Goal: Check status: Check status

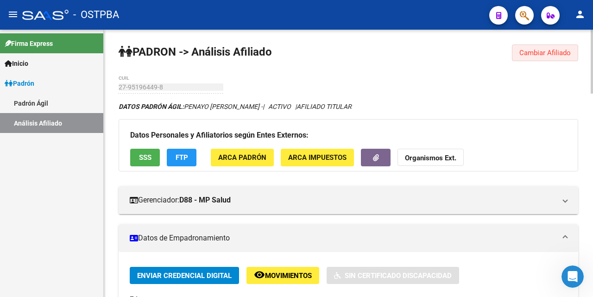
drag, startPoint x: 538, startPoint y: 55, endPoint x: 482, endPoint y: 62, distance: 55.6
click at [538, 55] on span "Cambiar Afiliado" at bounding box center [544, 53] width 51 height 8
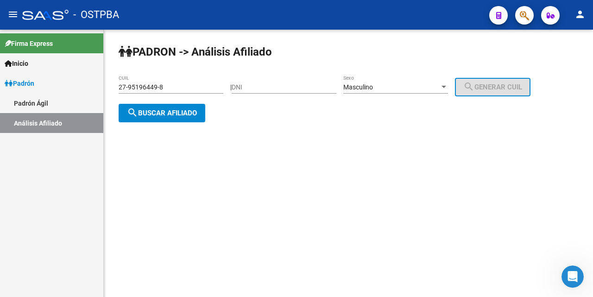
drag, startPoint x: 173, startPoint y: 82, endPoint x: 190, endPoint y: 94, distance: 20.4
click at [182, 88] on div "27-95196449-8 CUIL" at bounding box center [171, 84] width 105 height 19
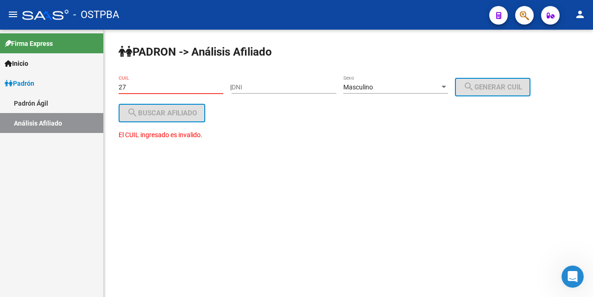
type input "2"
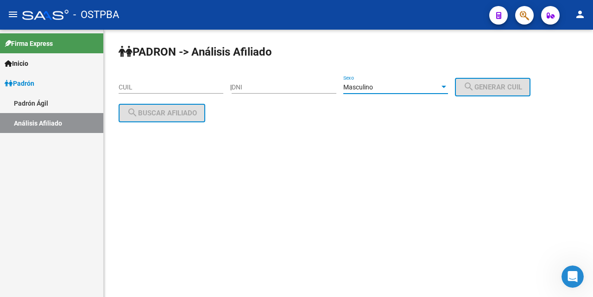
click at [448, 89] on div at bounding box center [444, 86] width 8 height 7
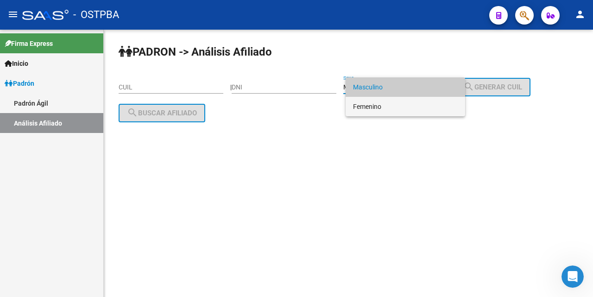
click at [408, 107] on span "Femenino" at bounding box center [405, 106] width 105 height 19
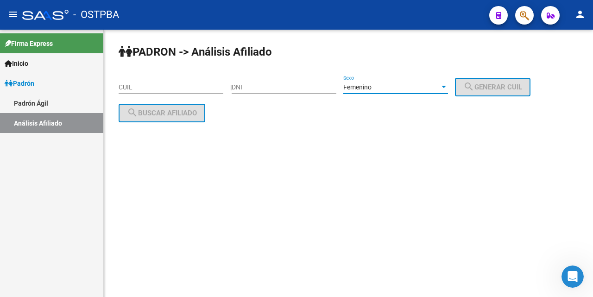
click at [248, 90] on input "DNI" at bounding box center [284, 87] width 105 height 8
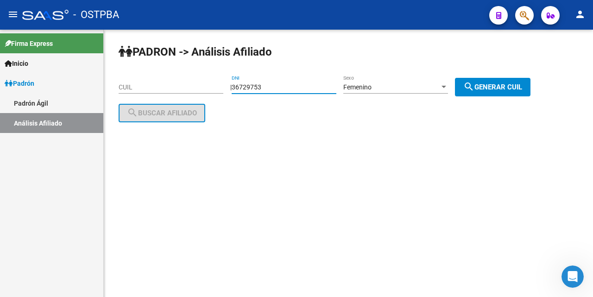
type input "36729753"
click at [501, 88] on span "search Generar CUIL" at bounding box center [492, 87] width 59 height 8
type input "27-36729753-6"
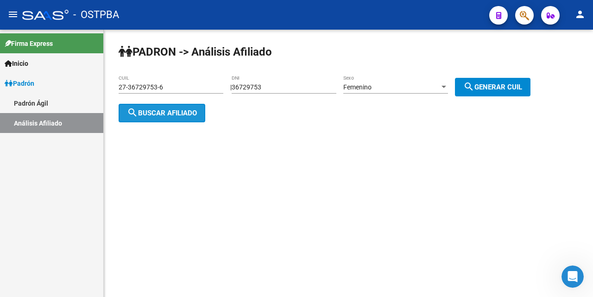
click at [178, 113] on span "search Buscar afiliado" at bounding box center [162, 113] width 70 height 8
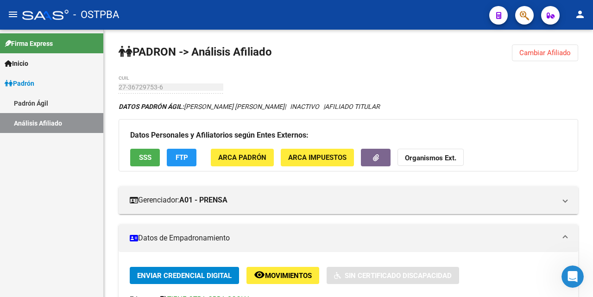
click at [535, 52] on span "Cambiar Afiliado" at bounding box center [544, 53] width 51 height 8
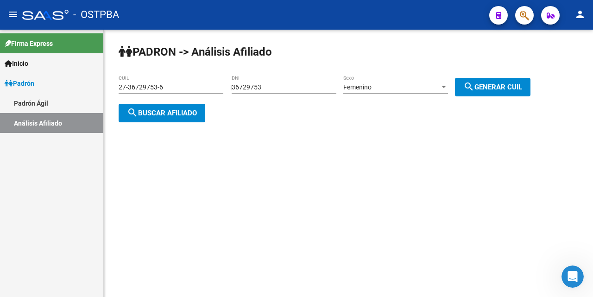
click at [316, 92] on div "36729753 DNI" at bounding box center [284, 84] width 105 height 19
type input "3"
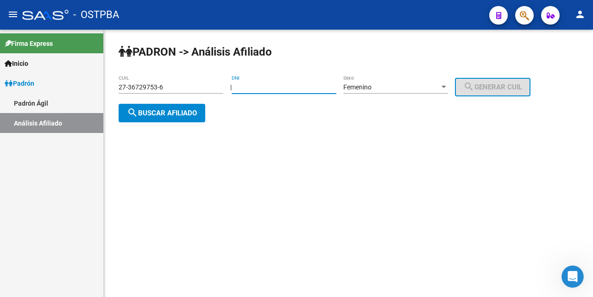
click at [186, 88] on input "27-36729753-6" at bounding box center [171, 87] width 105 height 8
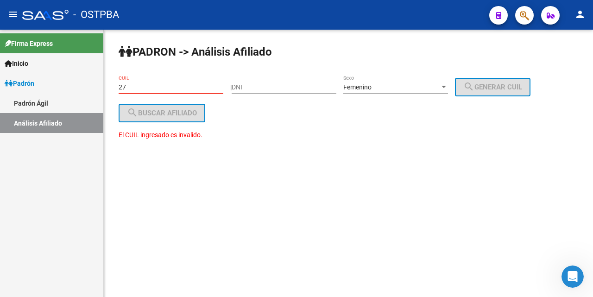
type input "2"
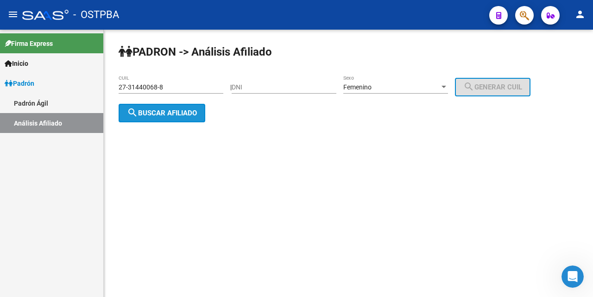
click at [186, 110] on span "search Buscar afiliado" at bounding box center [162, 113] width 70 height 8
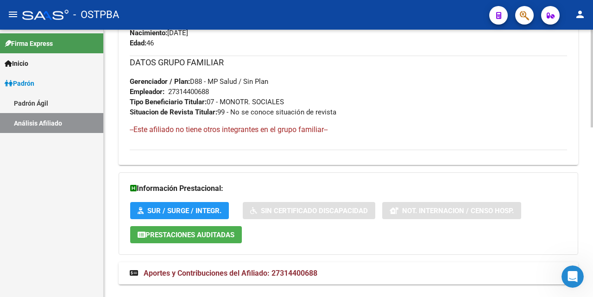
scroll to position [465, 0]
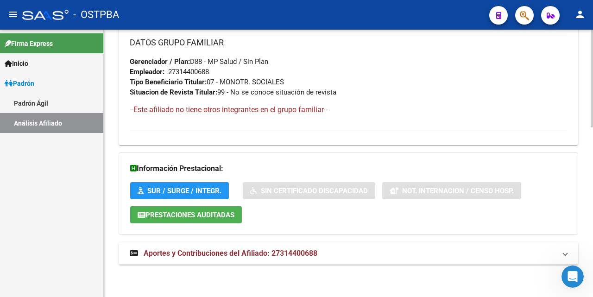
click at [234, 252] on span "Aportes y Contribuciones del Afiliado: 27314400688" at bounding box center [231, 253] width 174 height 9
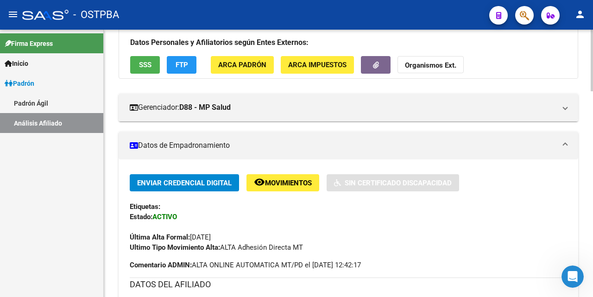
scroll to position [0, 0]
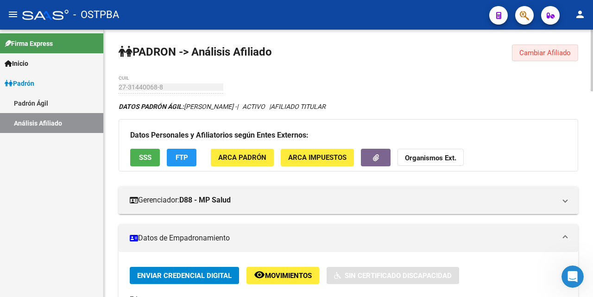
click at [546, 55] on span "Cambiar Afiliado" at bounding box center [544, 53] width 51 height 8
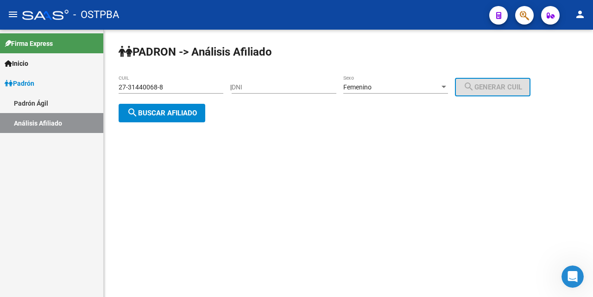
click at [201, 90] on input "27-31440068-8" at bounding box center [171, 87] width 105 height 8
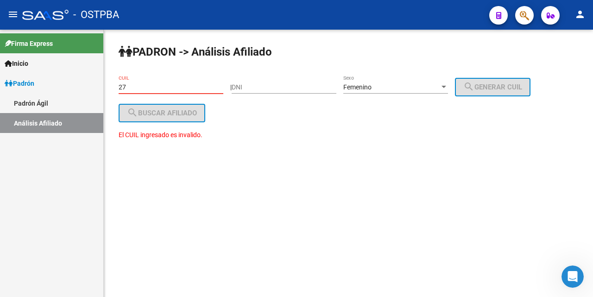
type input "2"
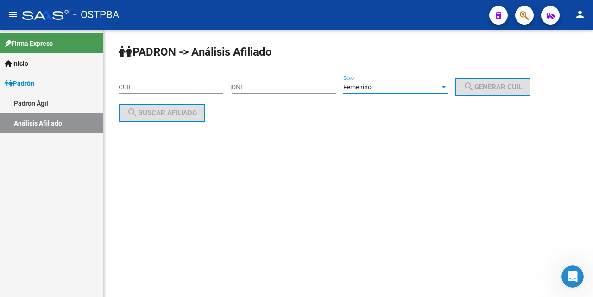
click at [446, 87] on div at bounding box center [444, 87] width 5 height 2
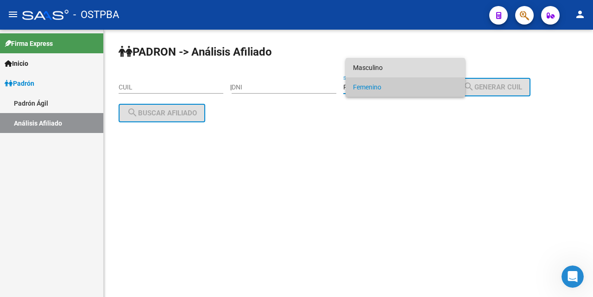
click at [406, 66] on span "Masculino" at bounding box center [405, 67] width 105 height 19
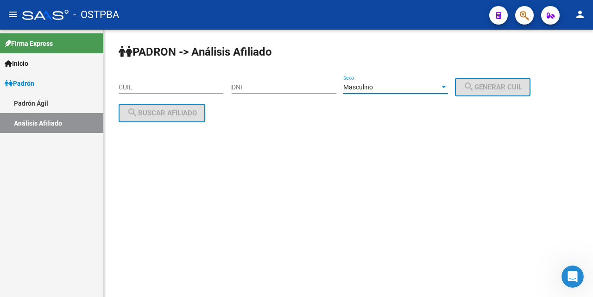
click at [129, 87] on input "CUIL" at bounding box center [171, 87] width 105 height 8
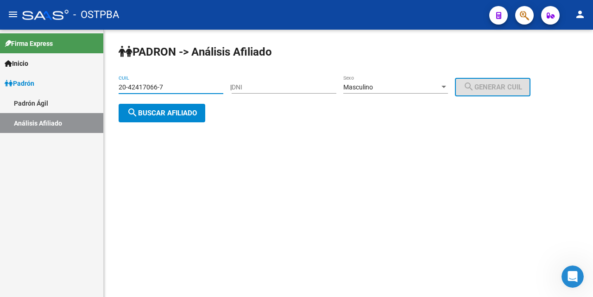
type input "20-42417066-7"
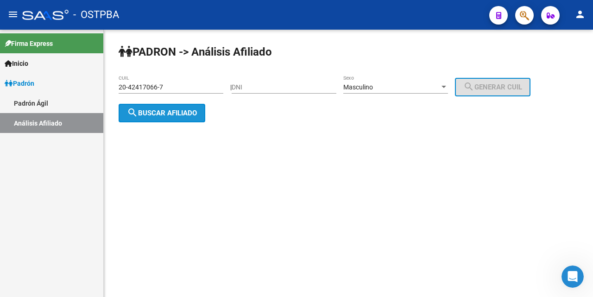
click at [191, 110] on span "search Buscar afiliado" at bounding box center [162, 113] width 70 height 8
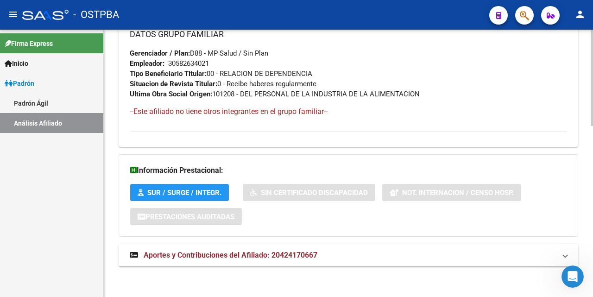
scroll to position [475, 0]
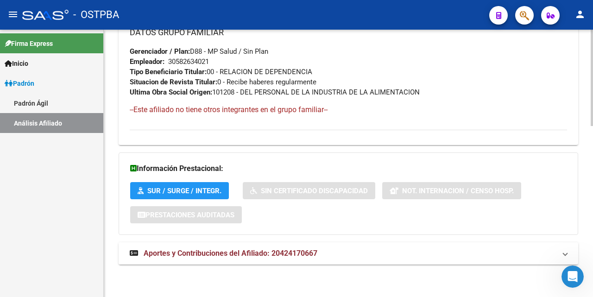
click at [231, 253] on span "Aportes y Contribuciones del Afiliado: 20424170667" at bounding box center [231, 253] width 174 height 9
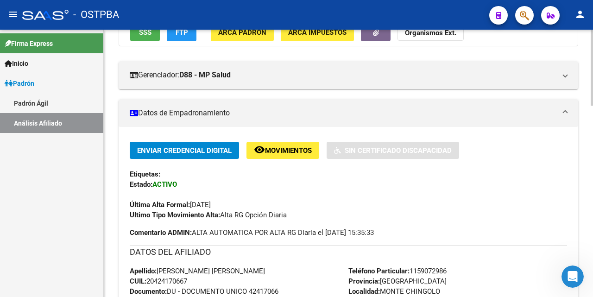
scroll to position [93, 0]
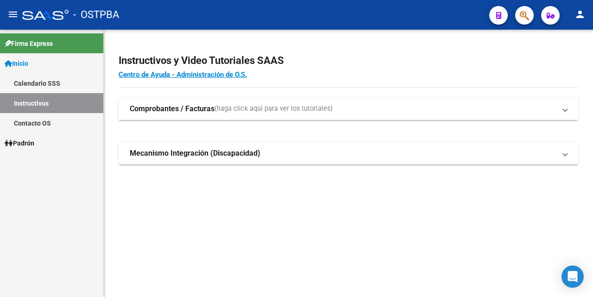
click at [34, 141] on span "Padrón" at bounding box center [20, 143] width 30 height 10
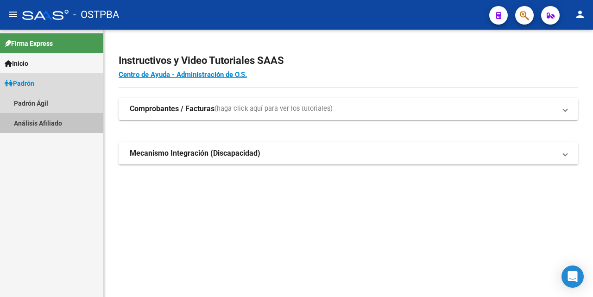
click at [39, 125] on link "Análisis Afiliado" at bounding box center [51, 123] width 103 height 20
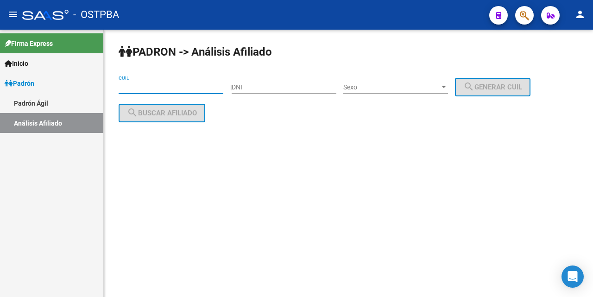
click at [126, 88] on input "CUIL" at bounding box center [171, 87] width 105 height 8
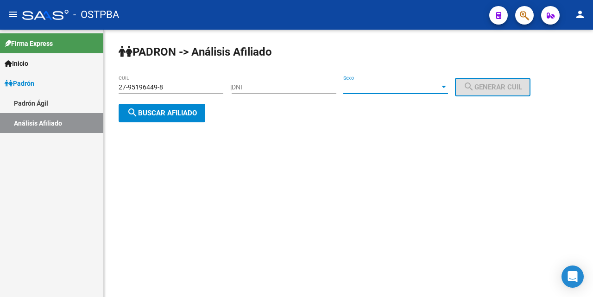
click at [448, 84] on div at bounding box center [444, 86] width 8 height 7
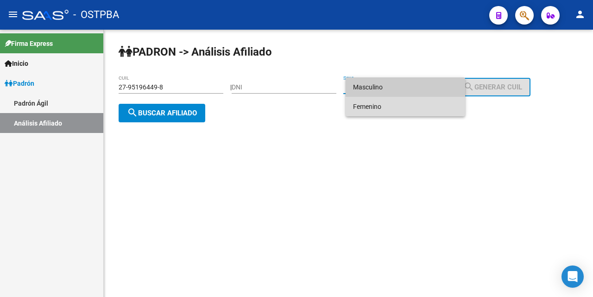
click at [418, 110] on span "Femenino" at bounding box center [405, 106] width 105 height 19
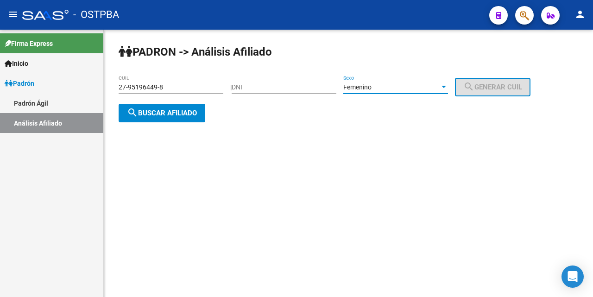
click at [196, 113] on span "search Buscar afiliado" at bounding box center [162, 113] width 70 height 8
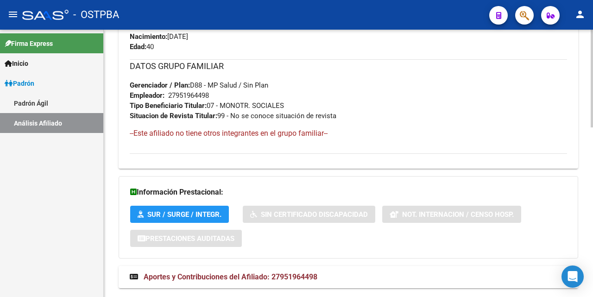
scroll to position [465, 0]
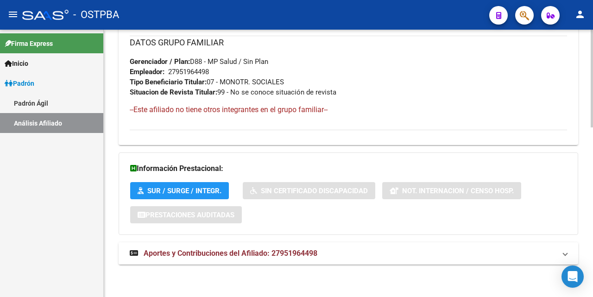
click at [241, 256] on span "Aportes y Contribuciones del Afiliado: 27951964498" at bounding box center [231, 253] width 174 height 9
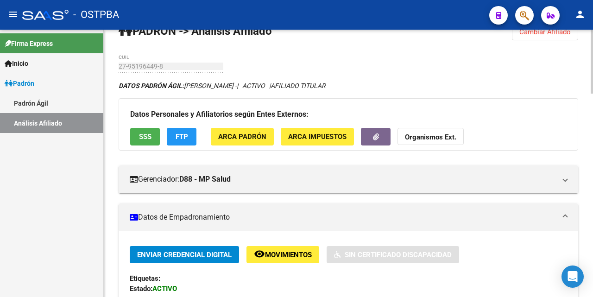
scroll to position [0, 0]
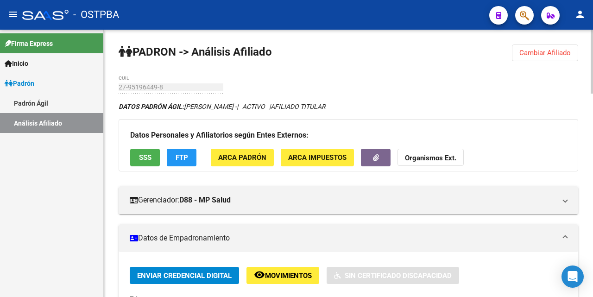
click at [540, 55] on span "Cambiar Afiliado" at bounding box center [544, 53] width 51 height 8
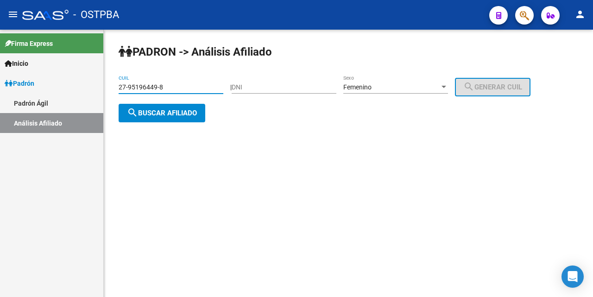
drag, startPoint x: 186, startPoint y: 84, endPoint x: 211, endPoint y: 86, distance: 25.1
click at [189, 84] on input "27-95196449-8" at bounding box center [171, 87] width 105 height 8
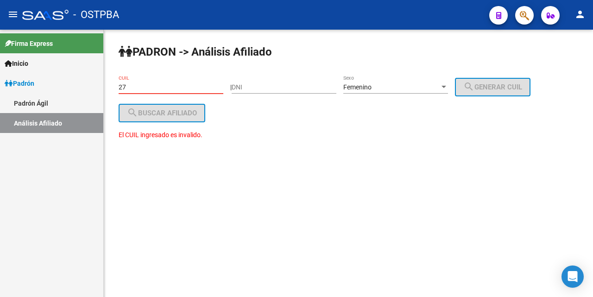
type input "2"
type input "27-95196449-8"
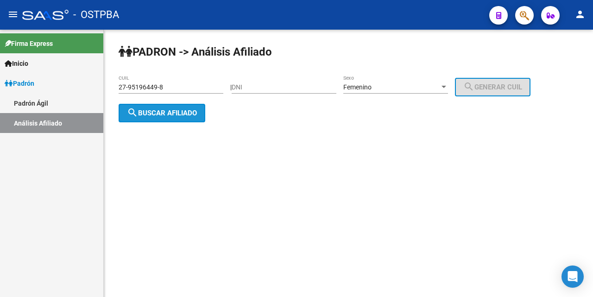
click at [179, 114] on span "search Buscar afiliado" at bounding box center [162, 113] width 70 height 8
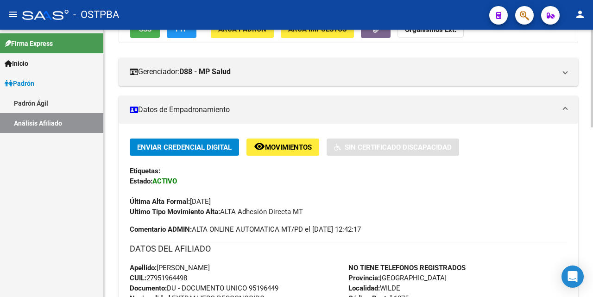
scroll to position [46, 0]
